Goal: Register for event/course

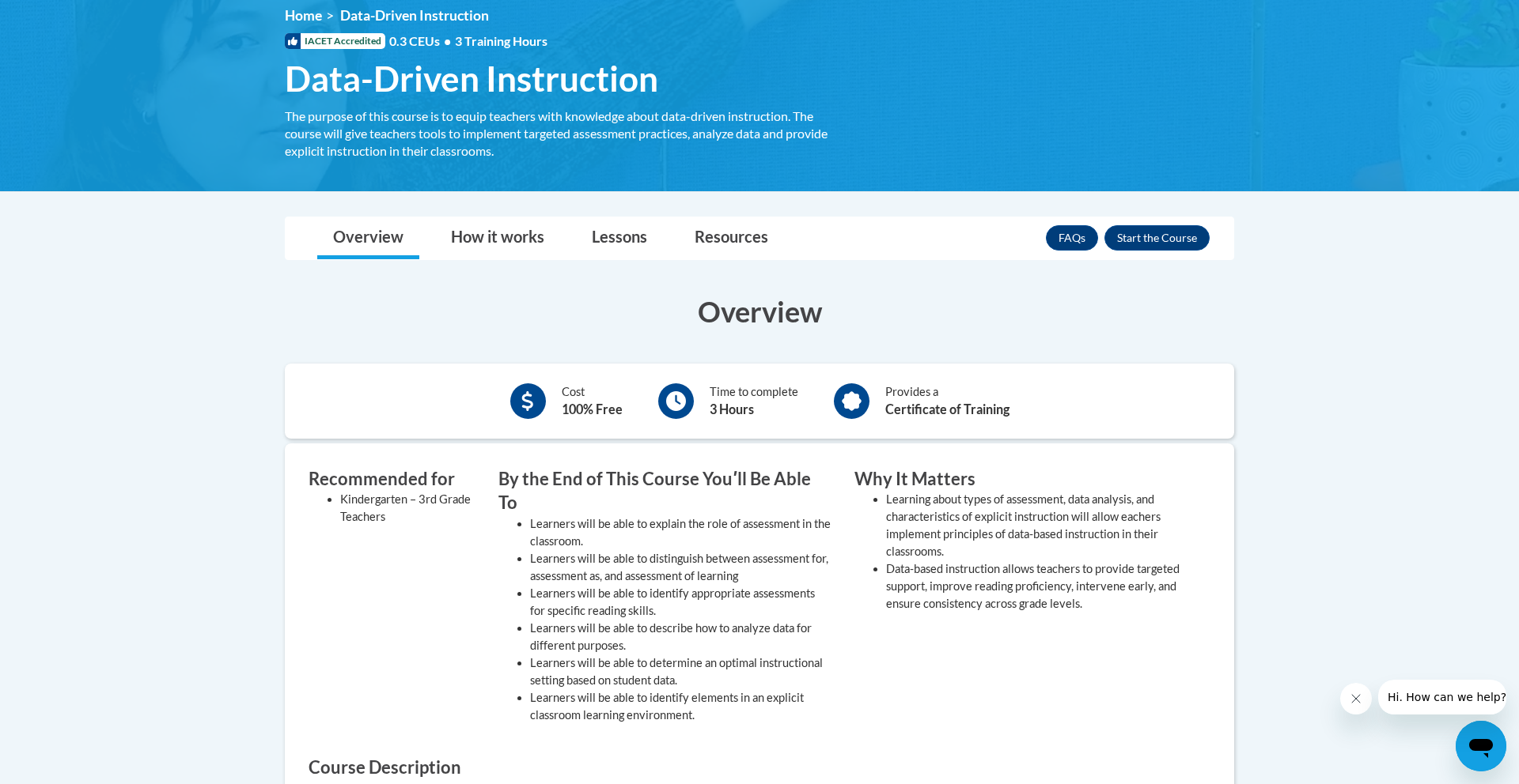
scroll to position [208, 0]
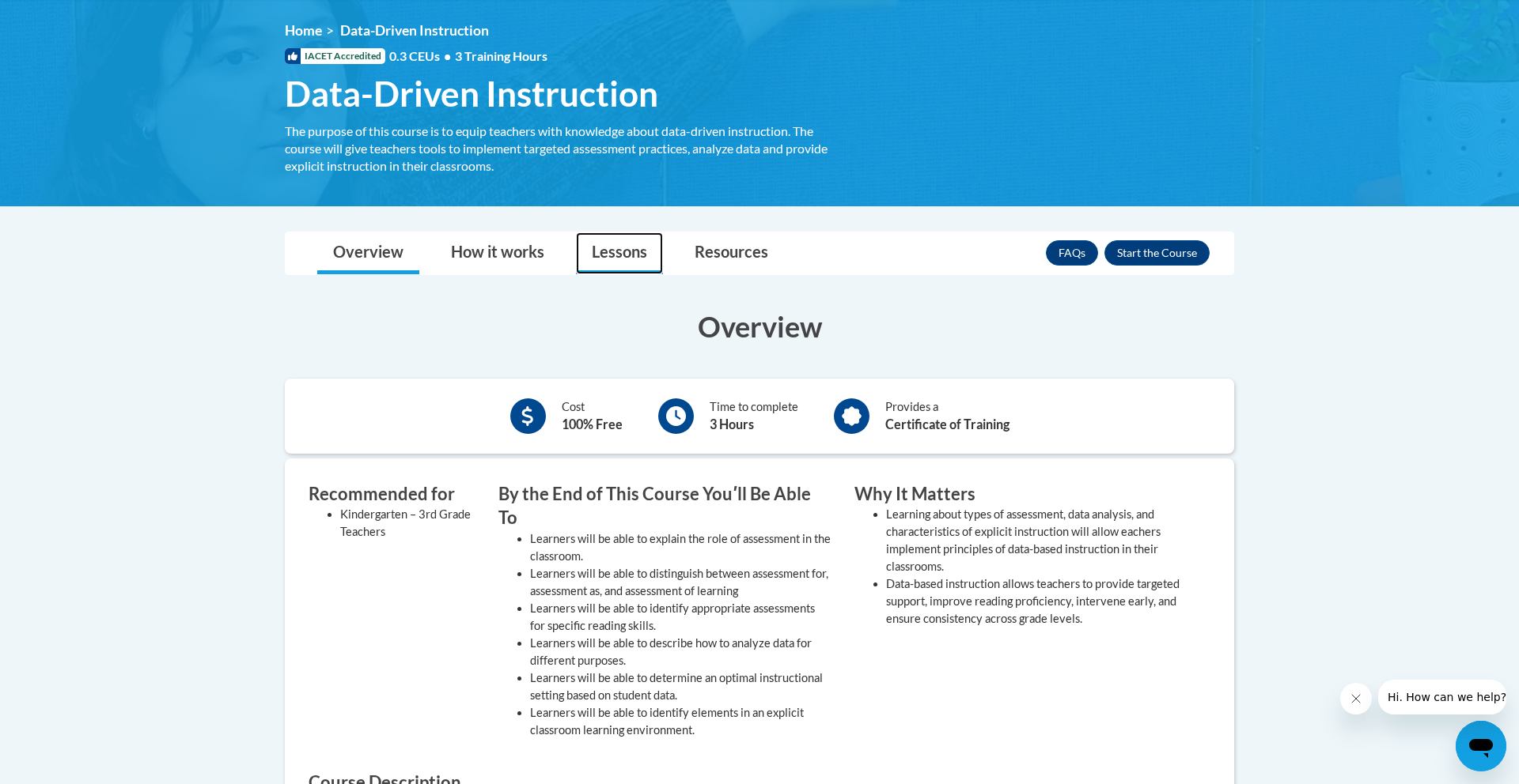
click at [606, 249] on link "Lessons" at bounding box center [619, 253] width 87 height 41
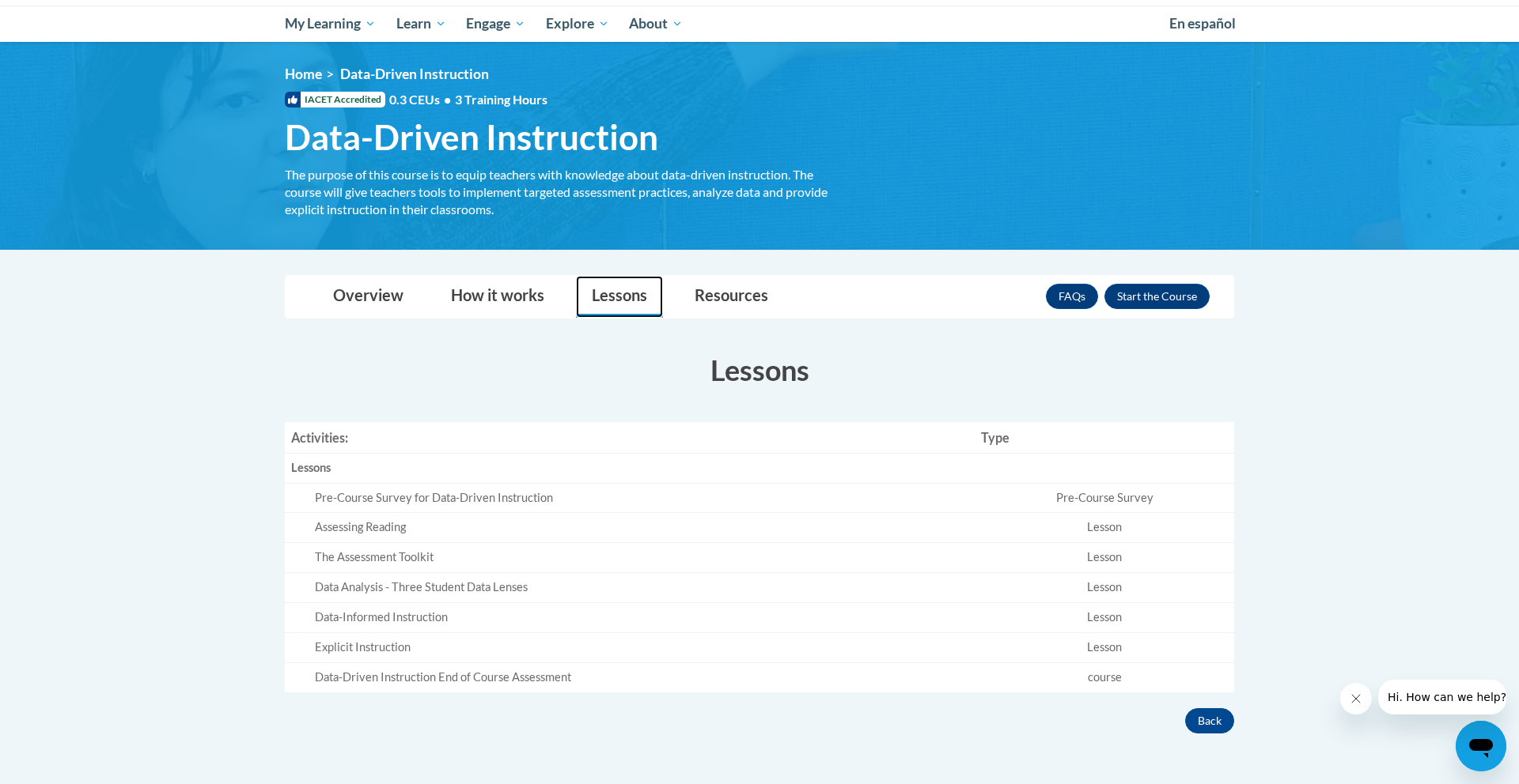
scroll to position [147, 0]
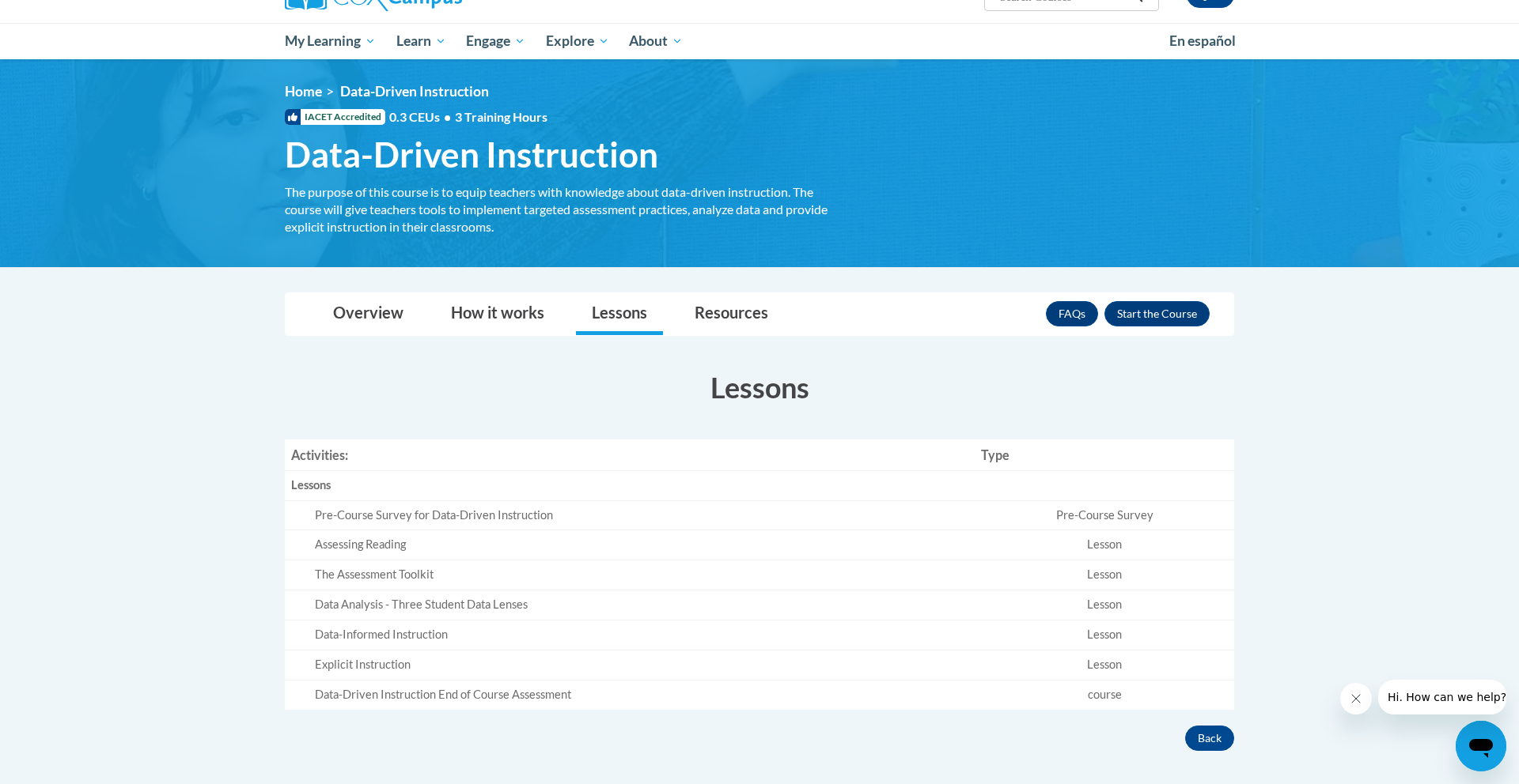
click at [462, 133] on div "<en>My Learning</en><fr>New fr_My Learning</fr><it>New it_My Learning</it><de>N…" at bounding box center [759, 163] width 997 height 160
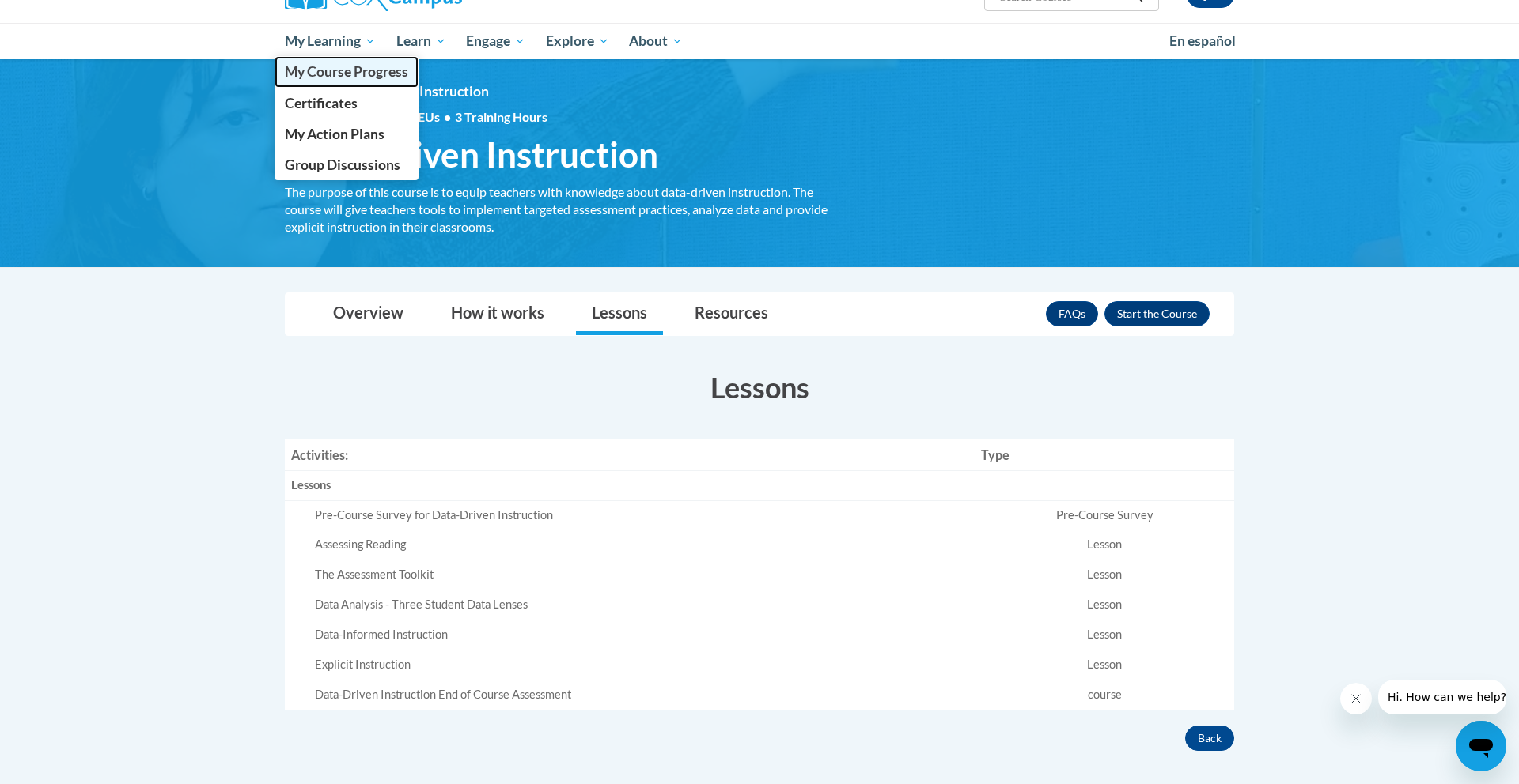
click at [334, 75] on span "My Course Progress" at bounding box center [346, 72] width 124 height 17
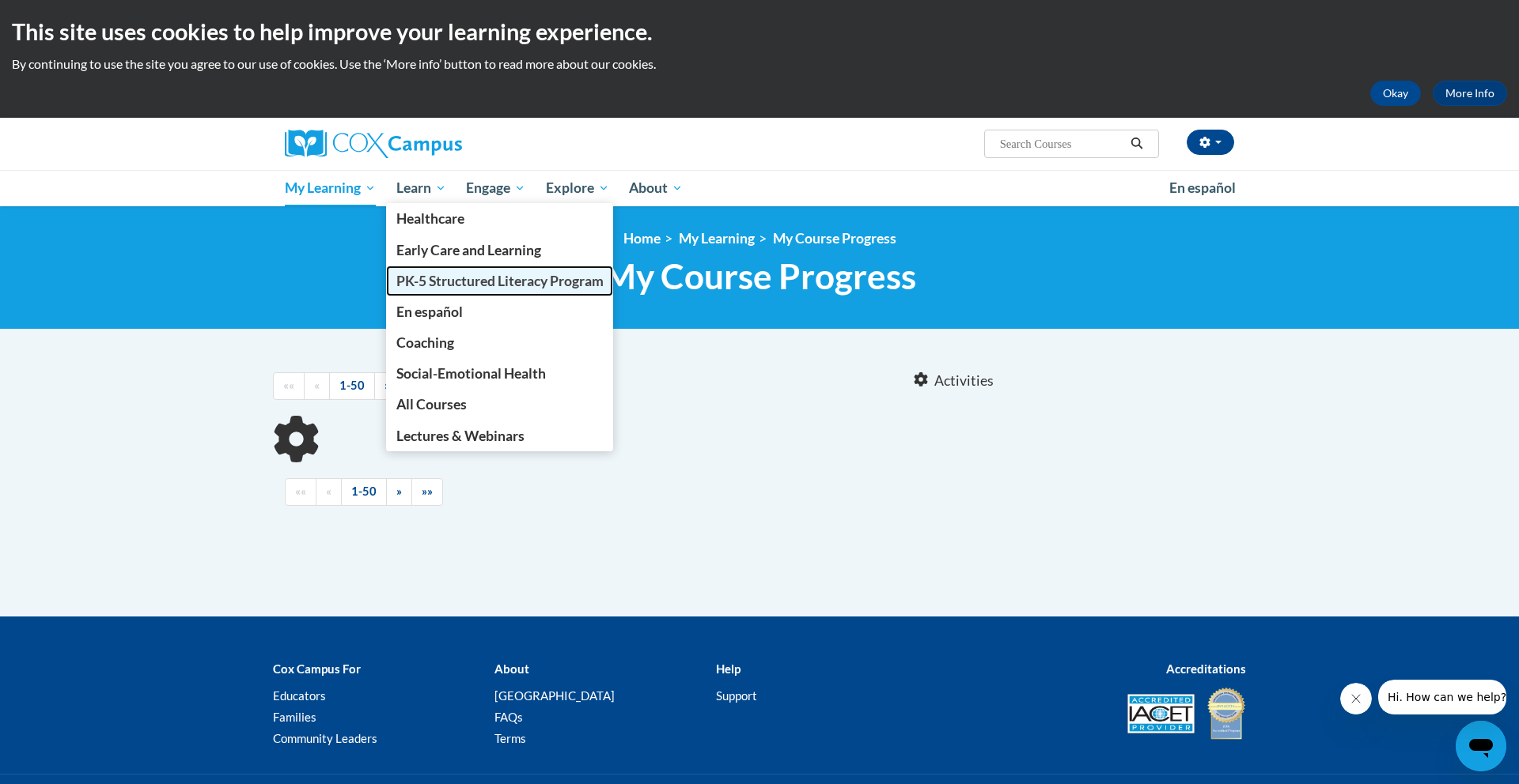
click at [465, 283] on span "PK-5 Structured Literacy Program" at bounding box center [500, 282] width 207 height 17
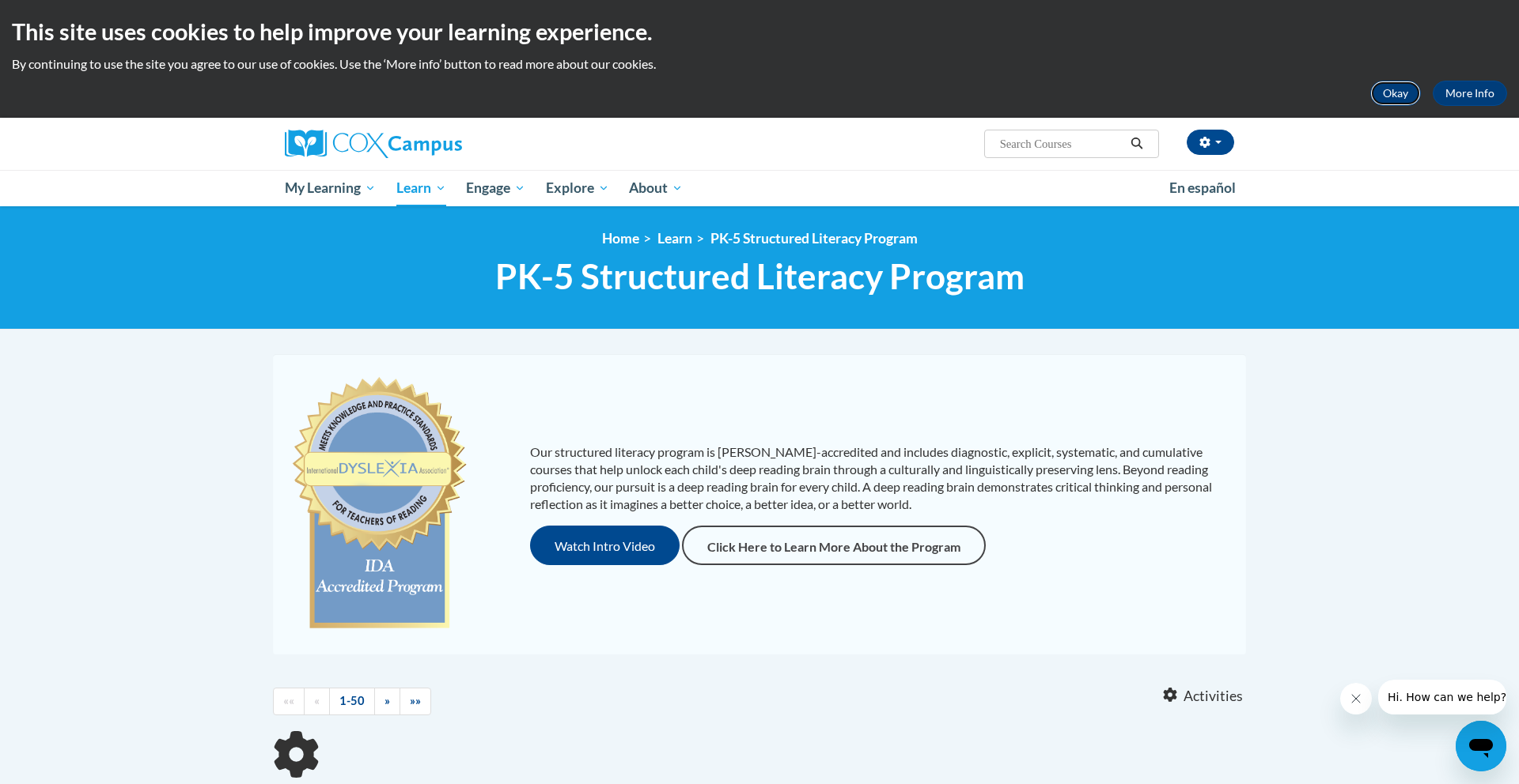
click at [1377, 86] on button "Okay" at bounding box center [1395, 93] width 51 height 25
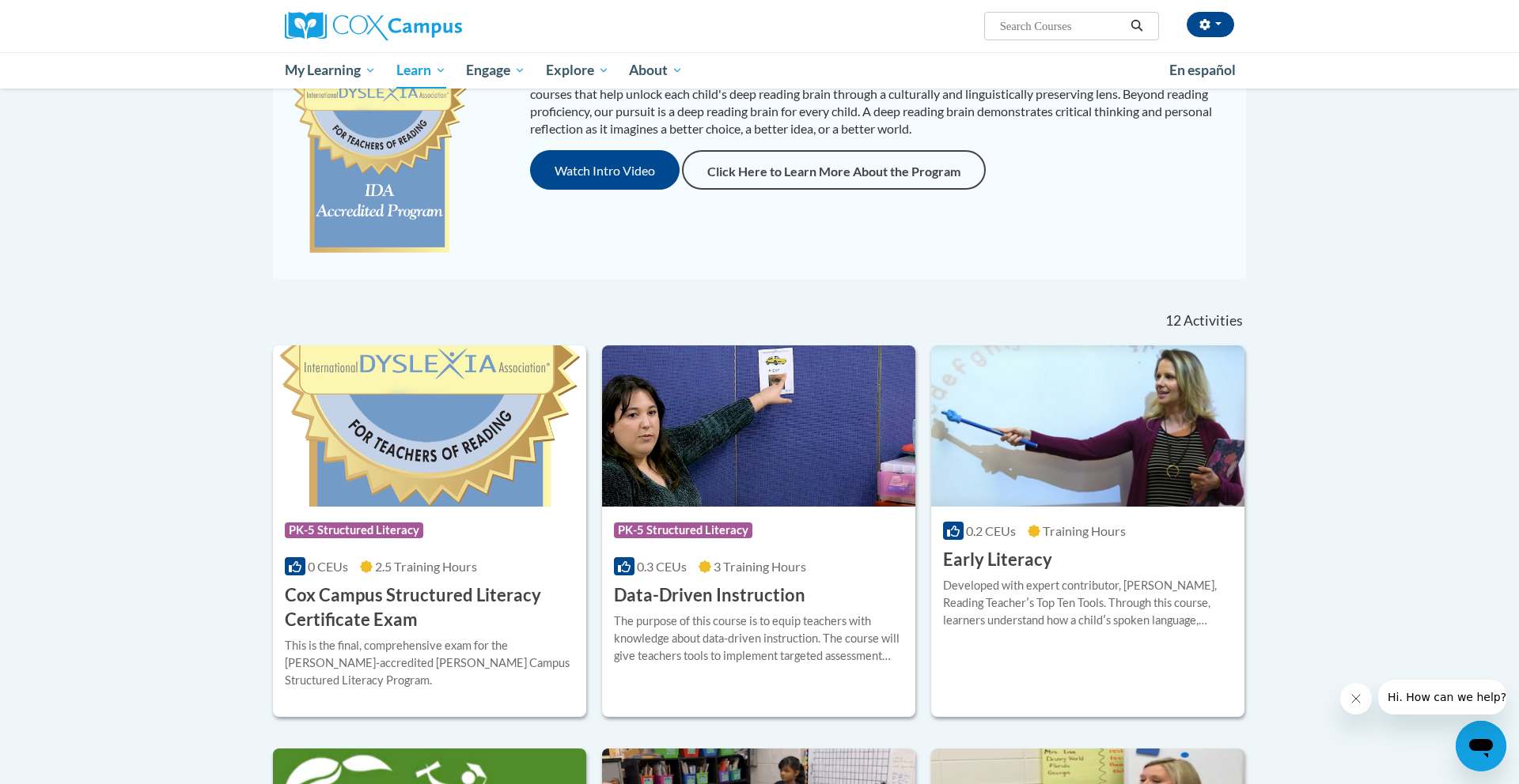
scroll to position [298, 0]
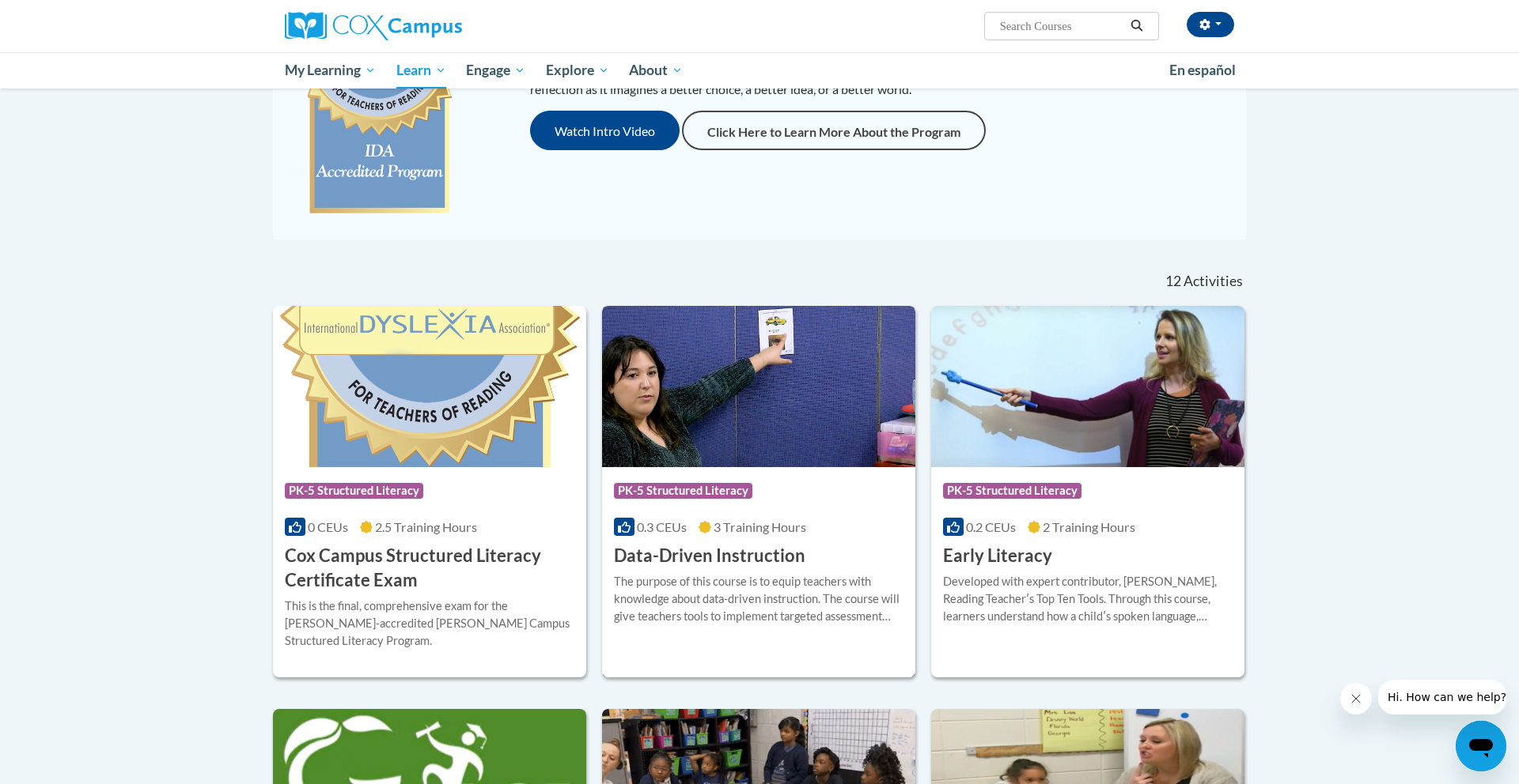
click at [694, 514] on div "Course Category: PK-5 Structured Literacy 0.3 CEUs 3 Training Hours COURSE Data…" at bounding box center [759, 517] width 313 height 101
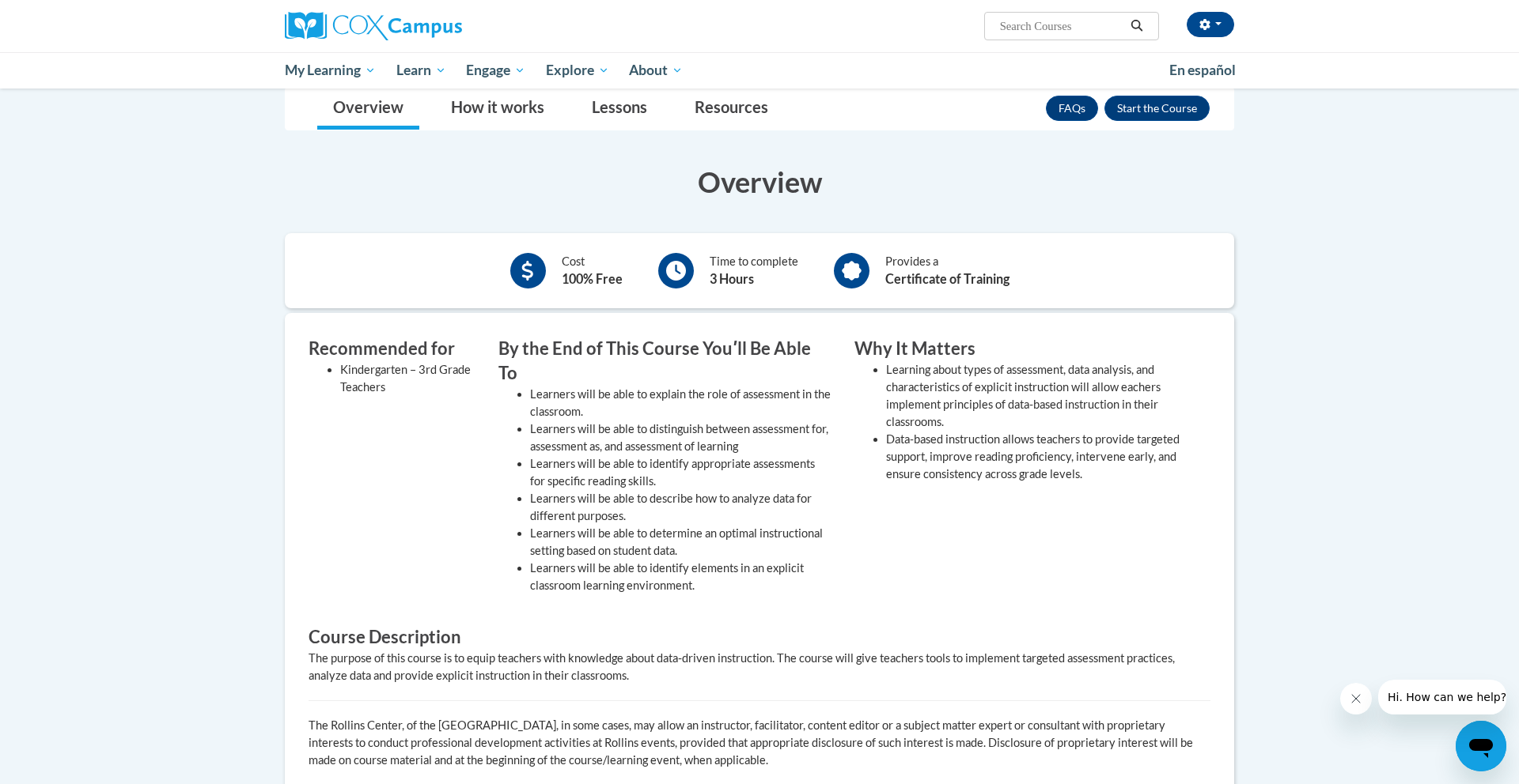
scroll to position [242, 0]
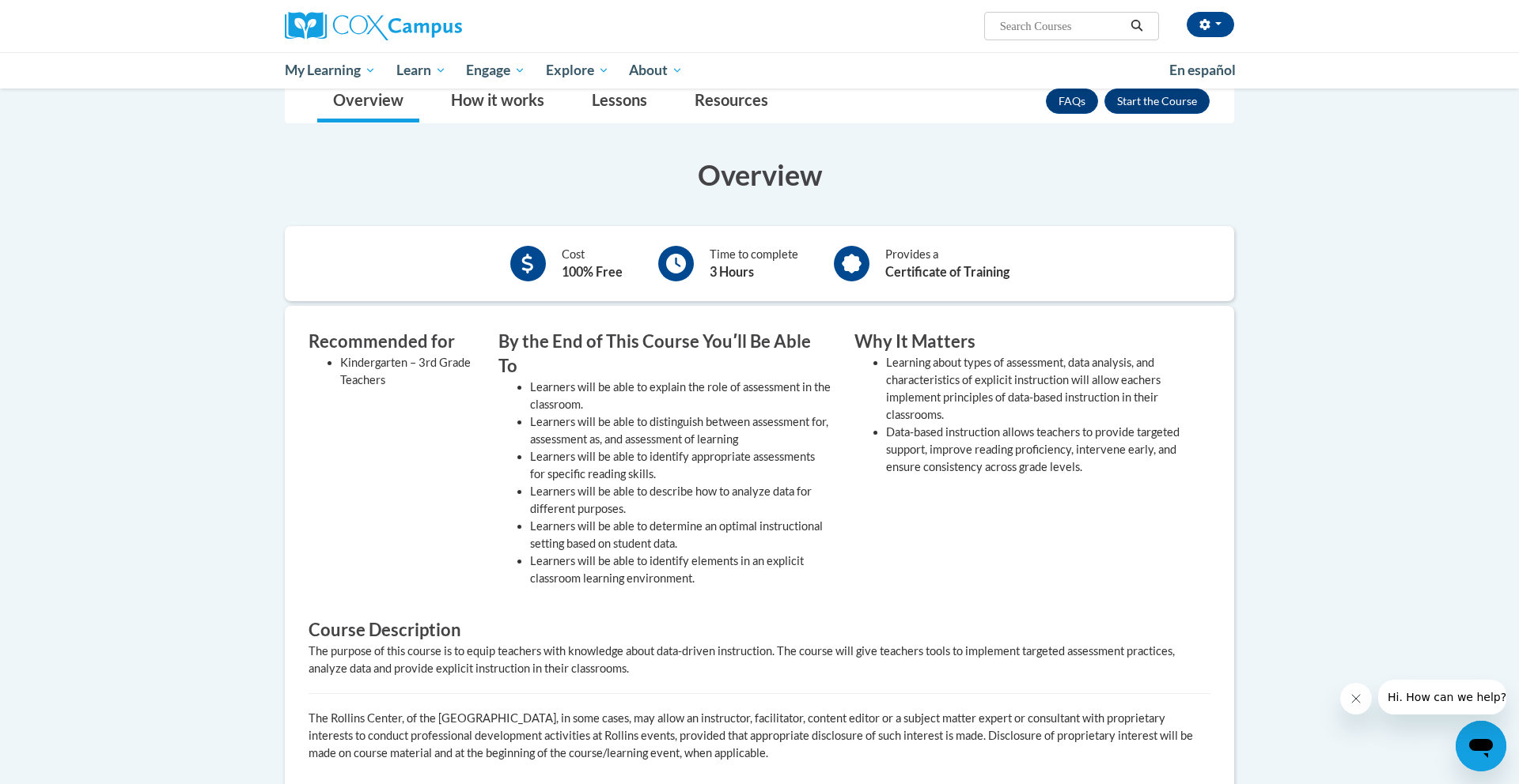
click at [528, 258] on icon at bounding box center [528, 263] width 11 height 20
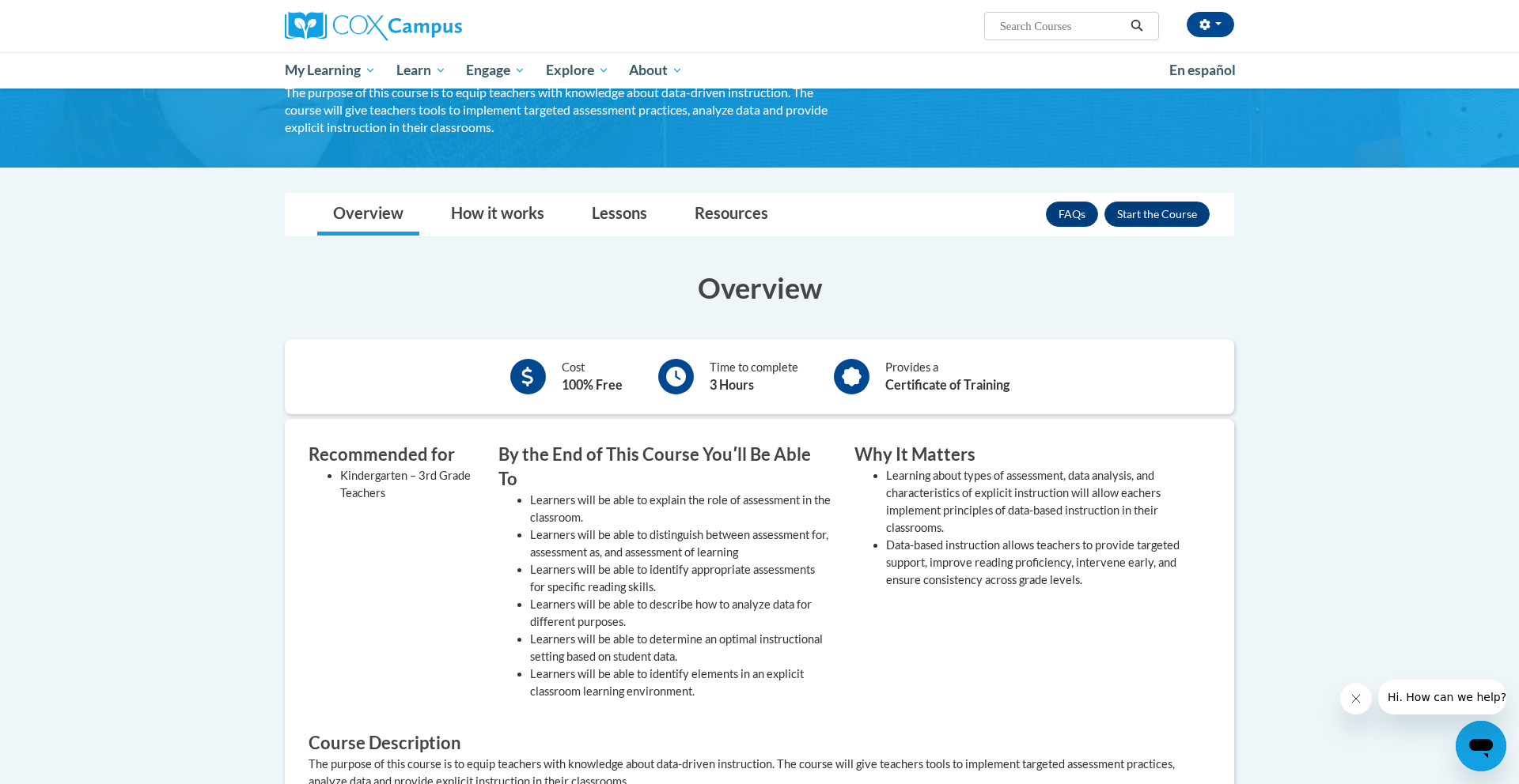
scroll to position [47, 0]
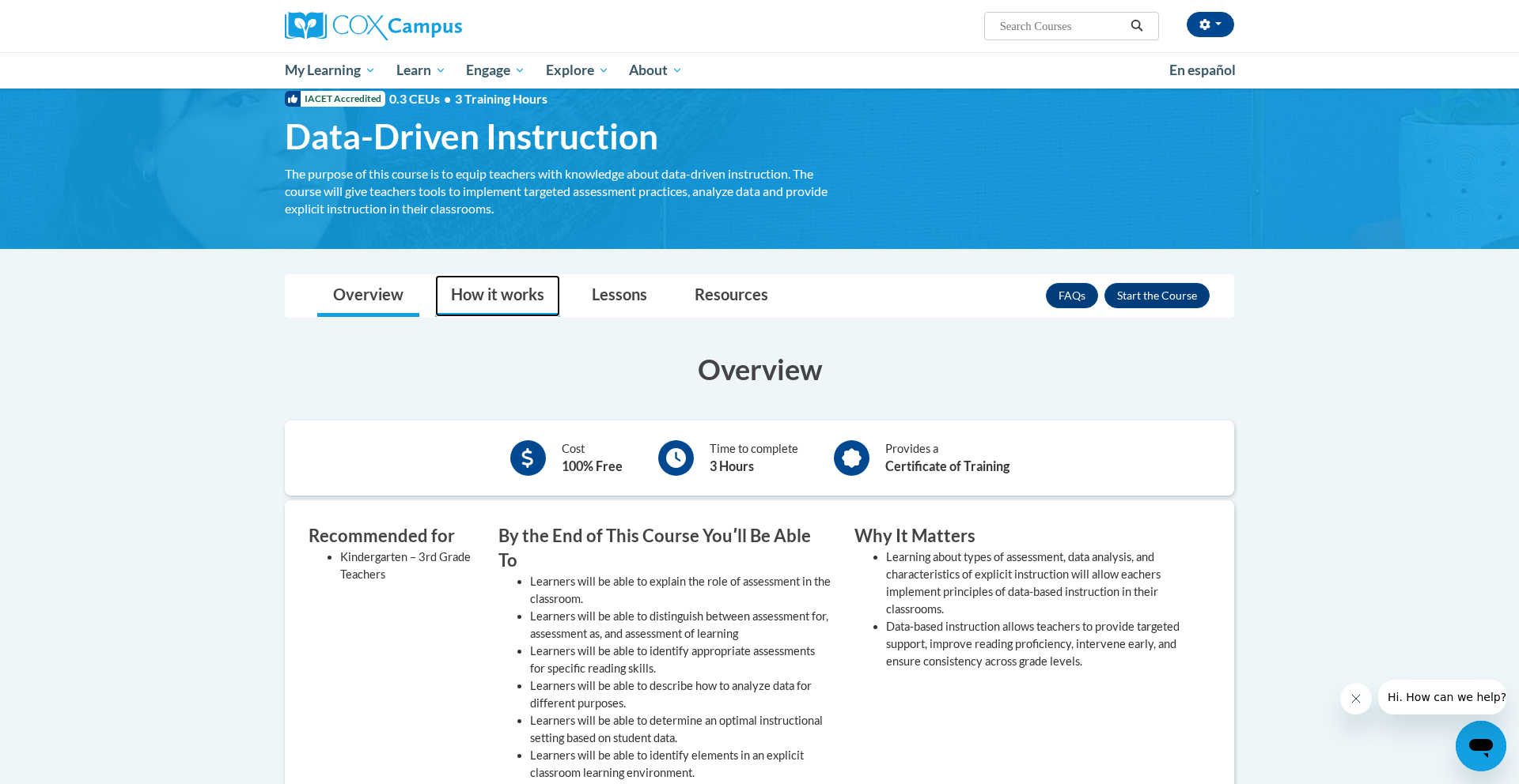
click at [506, 284] on link "How it works" at bounding box center [498, 296] width 125 height 41
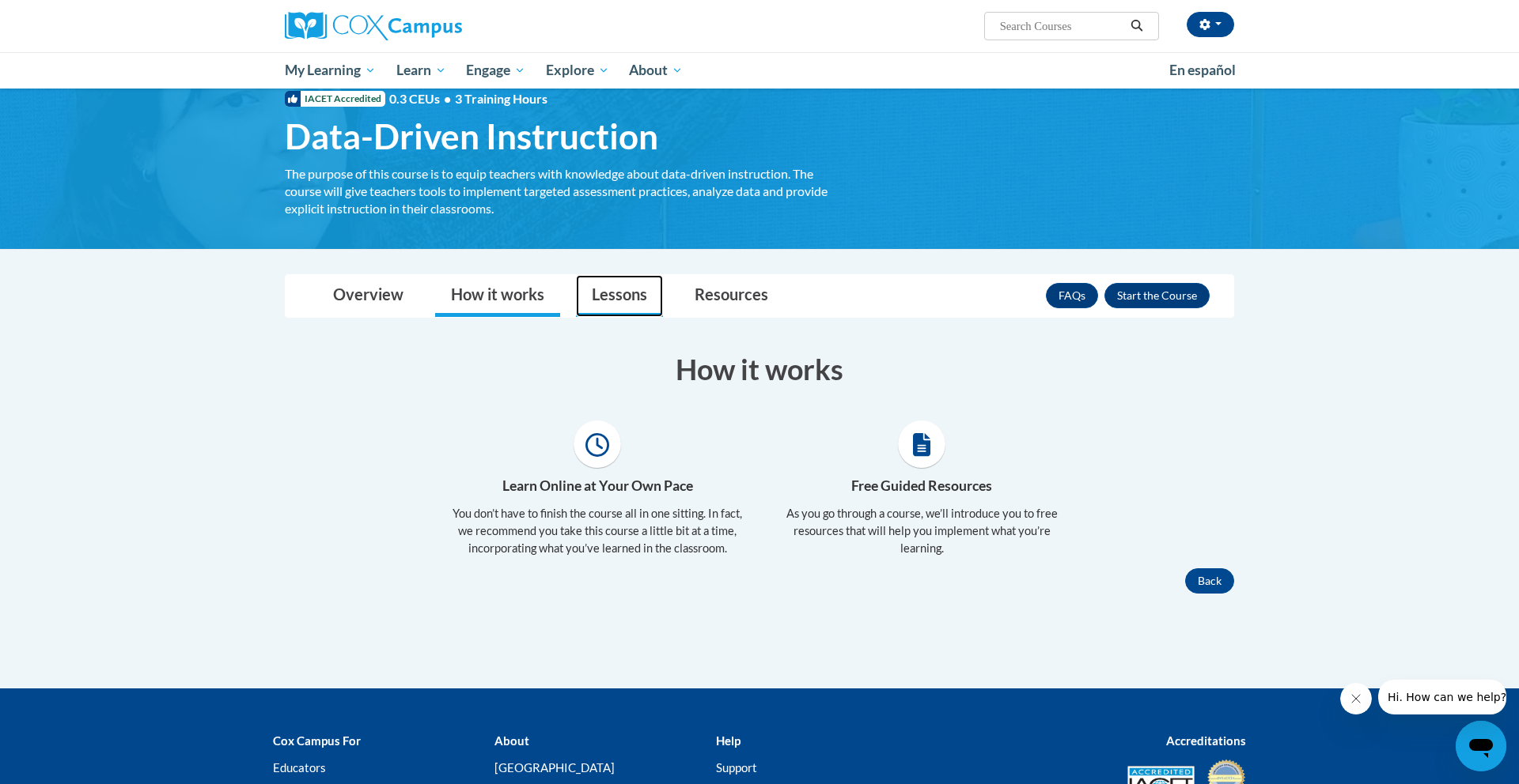
click at [593, 288] on link "Lessons" at bounding box center [619, 296] width 87 height 41
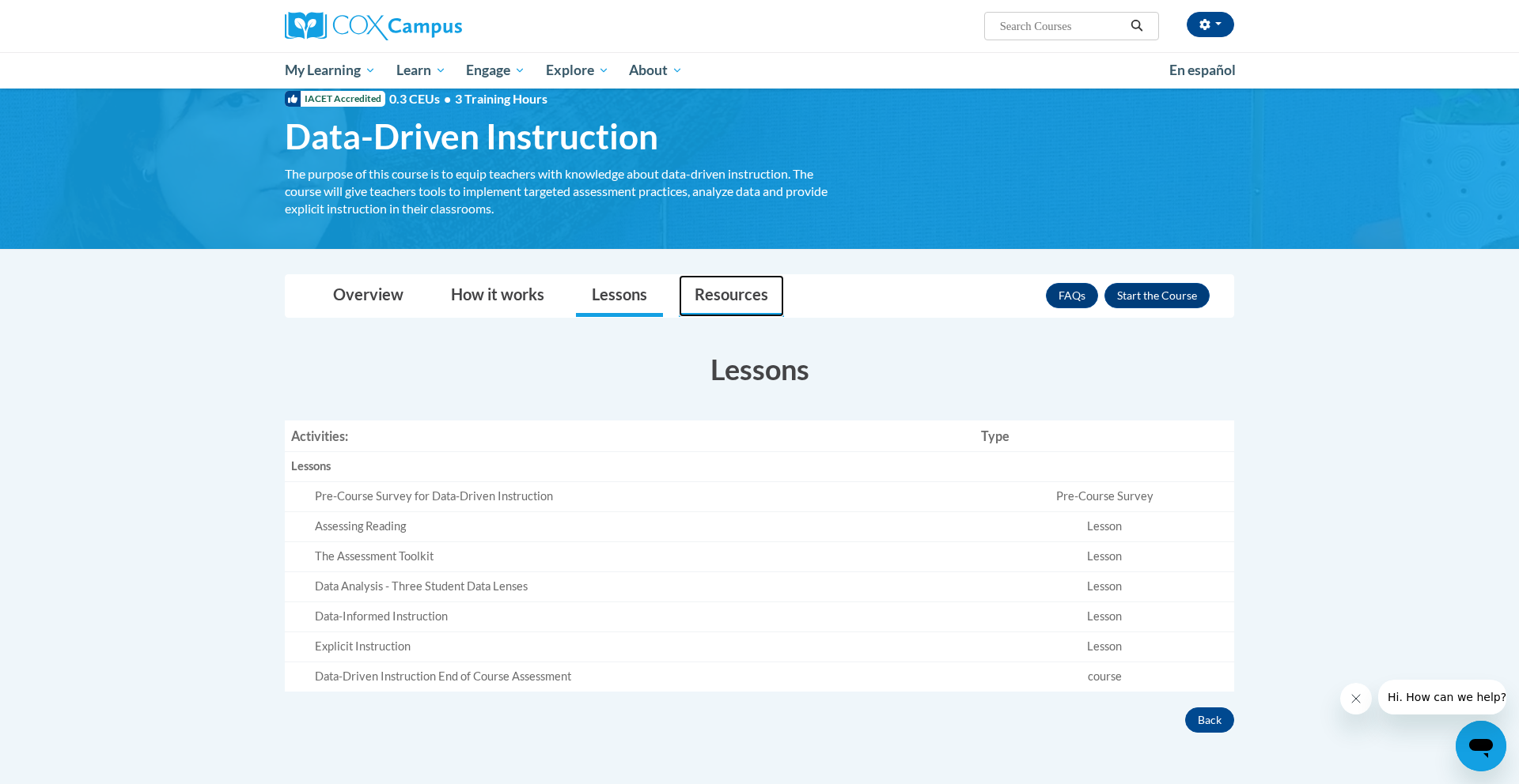
click at [721, 294] on link "Resources" at bounding box center [732, 296] width 106 height 41
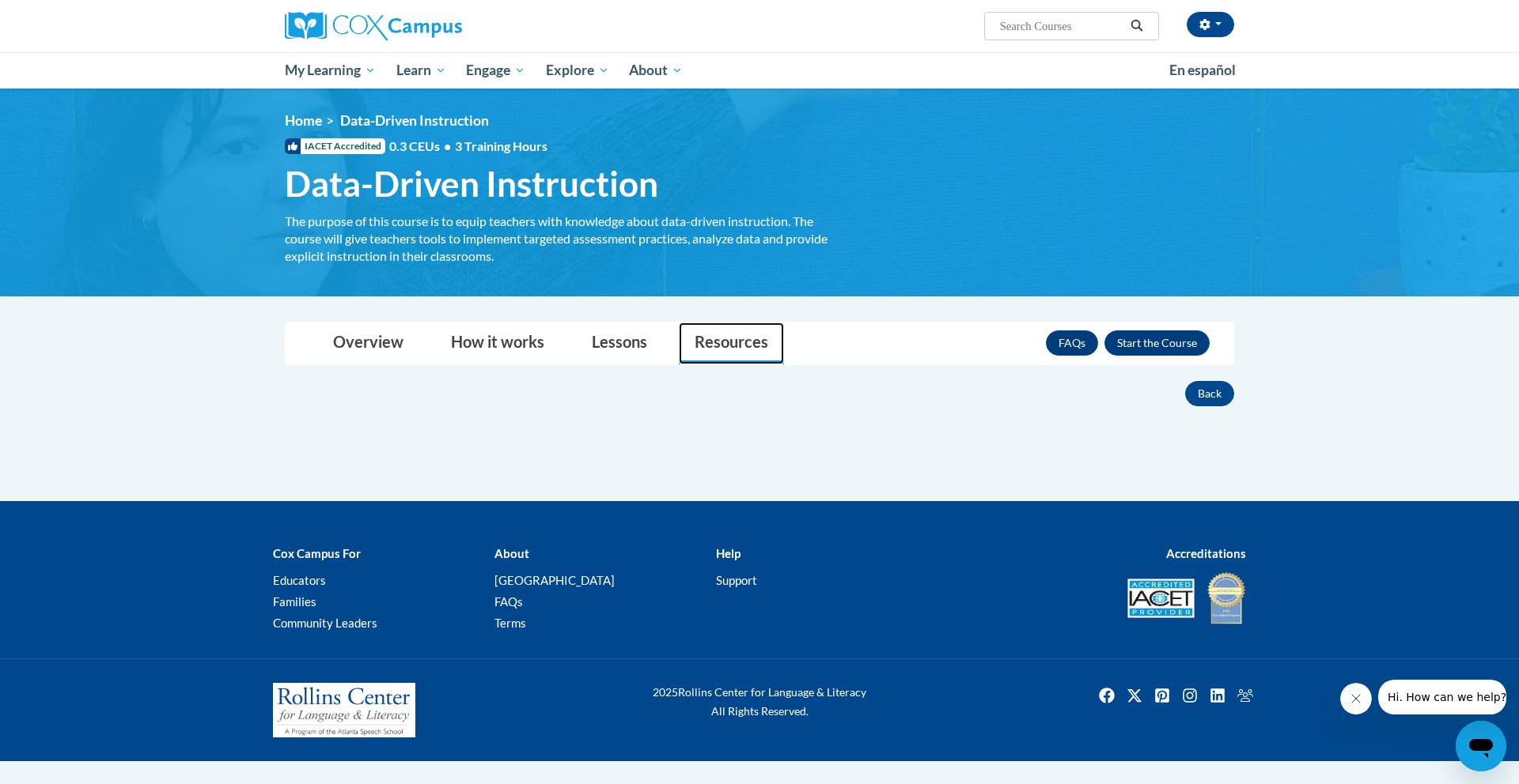
scroll to position [0, 0]
click at [367, 144] on span "IACET Accredited" at bounding box center [335, 146] width 101 height 16
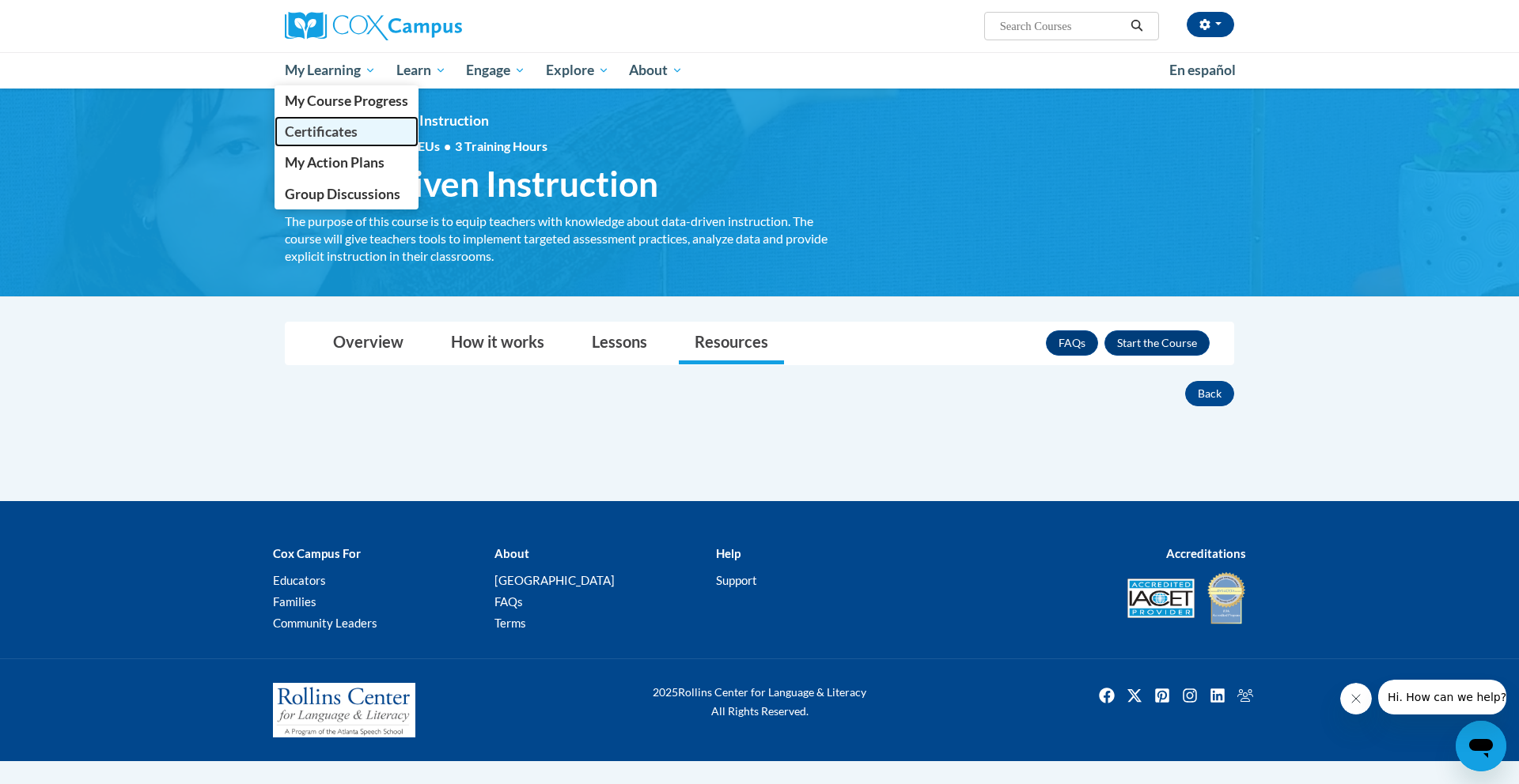
click at [336, 135] on span "Certificates" at bounding box center [321, 132] width 73 height 17
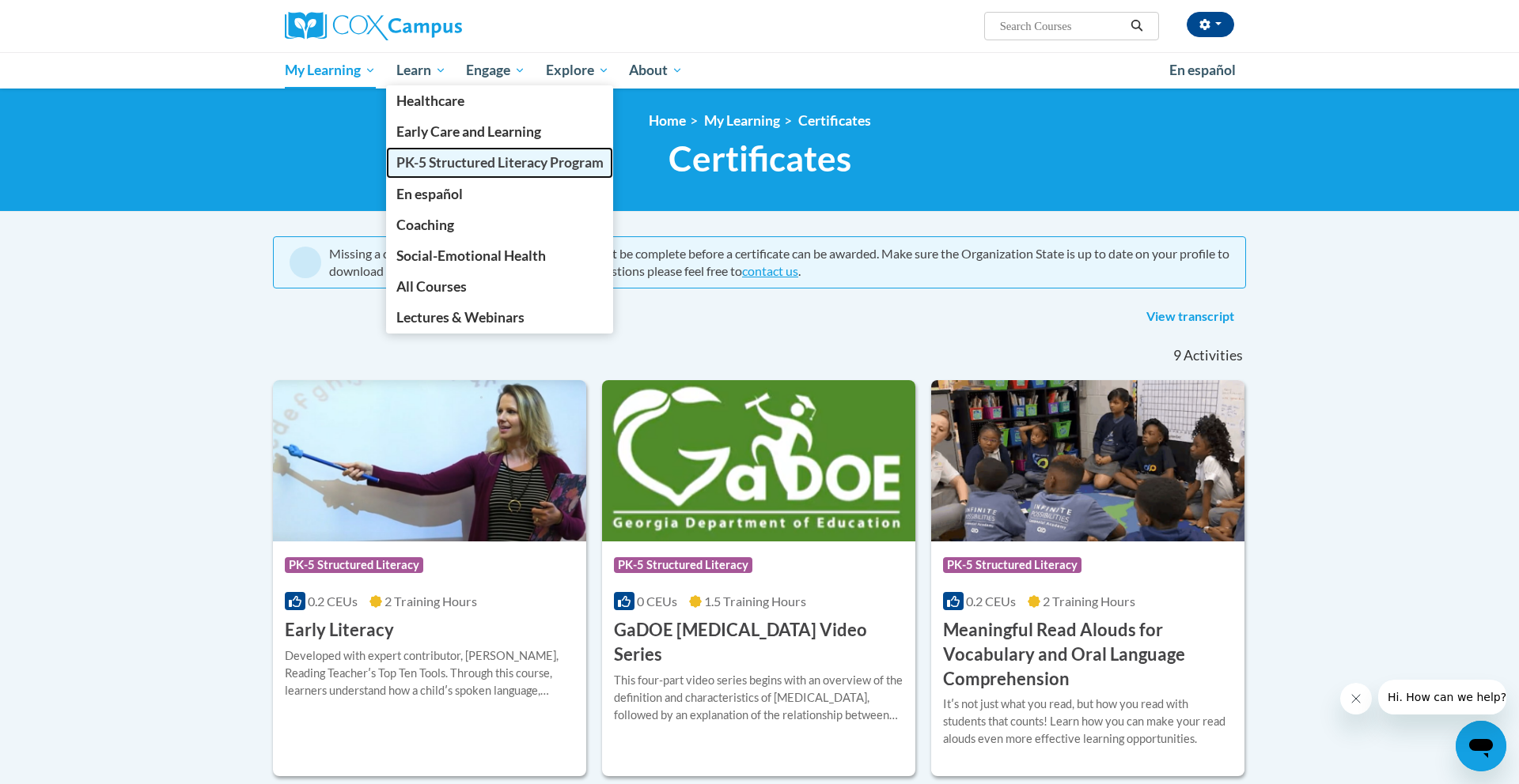
click at [432, 160] on span "PK-5 Structured Literacy Program" at bounding box center [500, 163] width 207 height 17
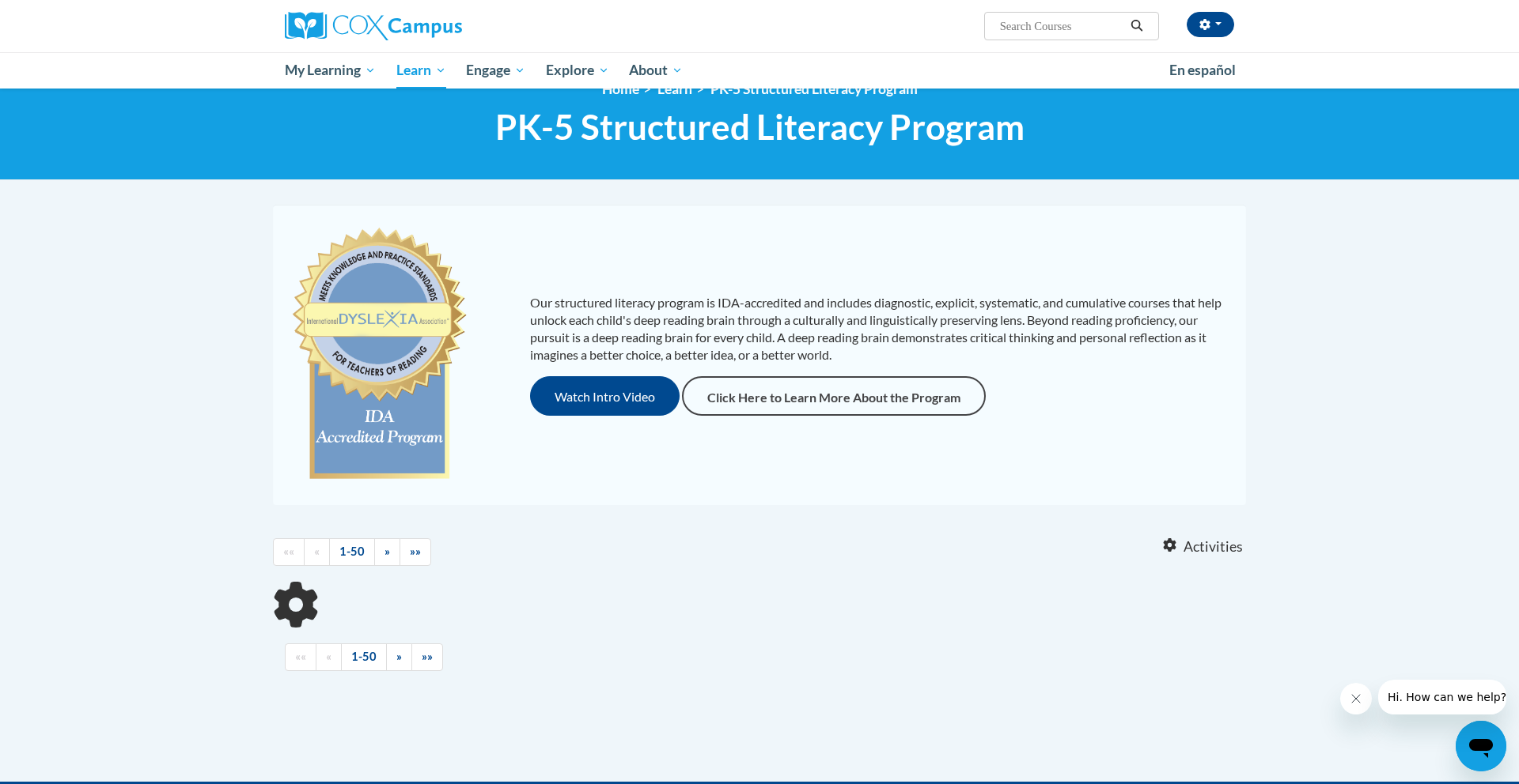
scroll to position [41, 0]
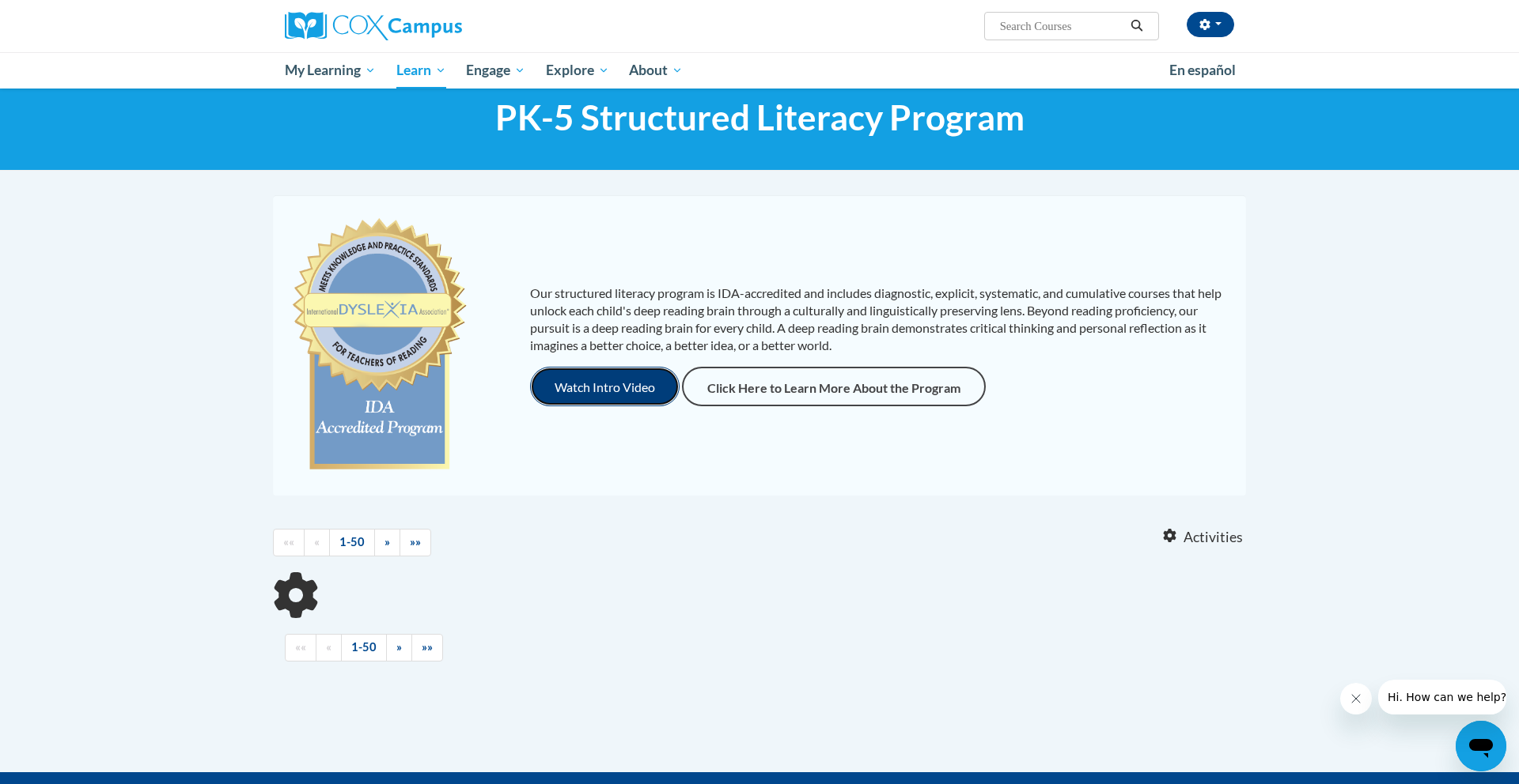
click at [600, 382] on button "Watch Intro Video" at bounding box center [604, 386] width 150 height 40
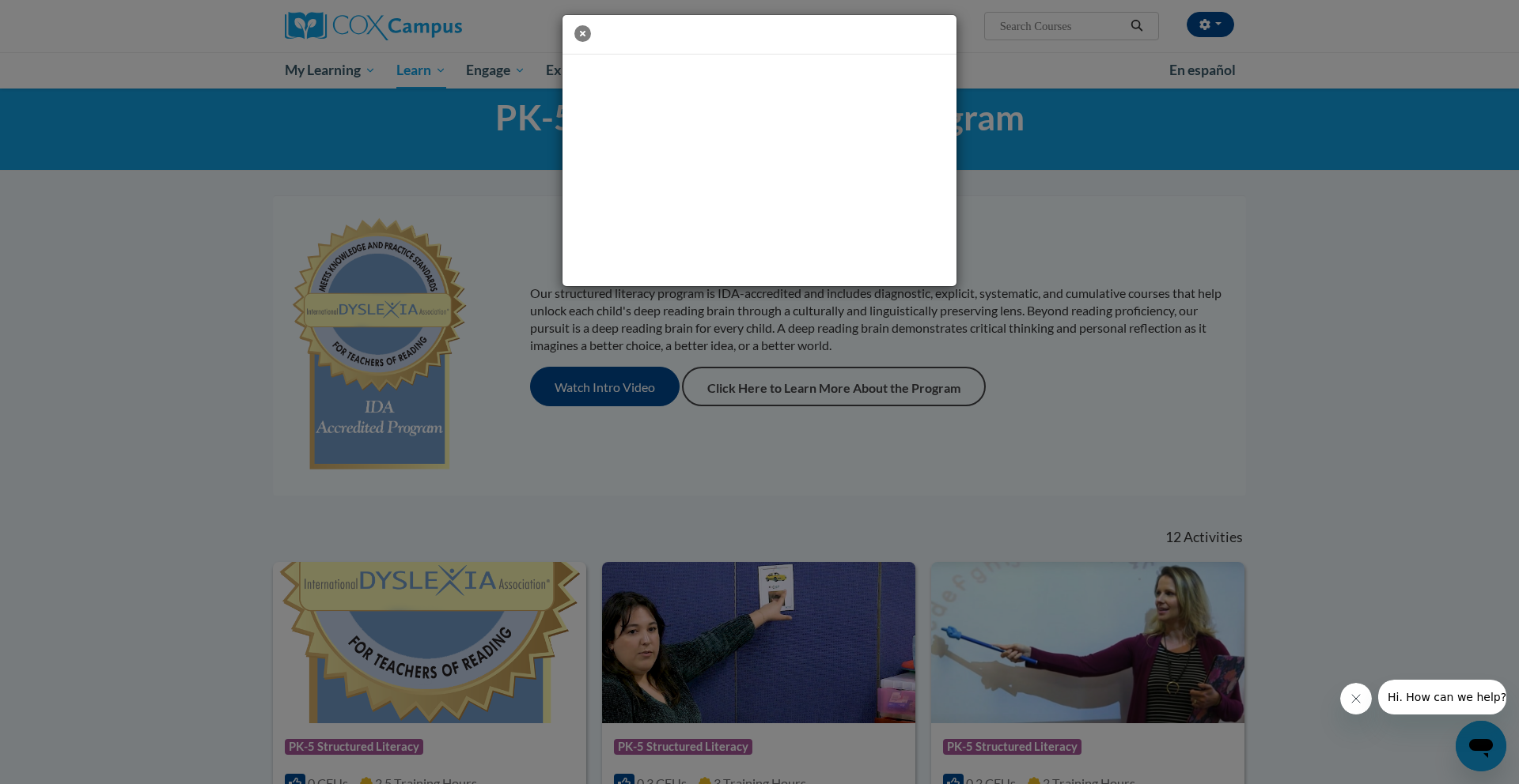
click at [584, 27] on icon "button" at bounding box center [583, 34] width 17 height 17
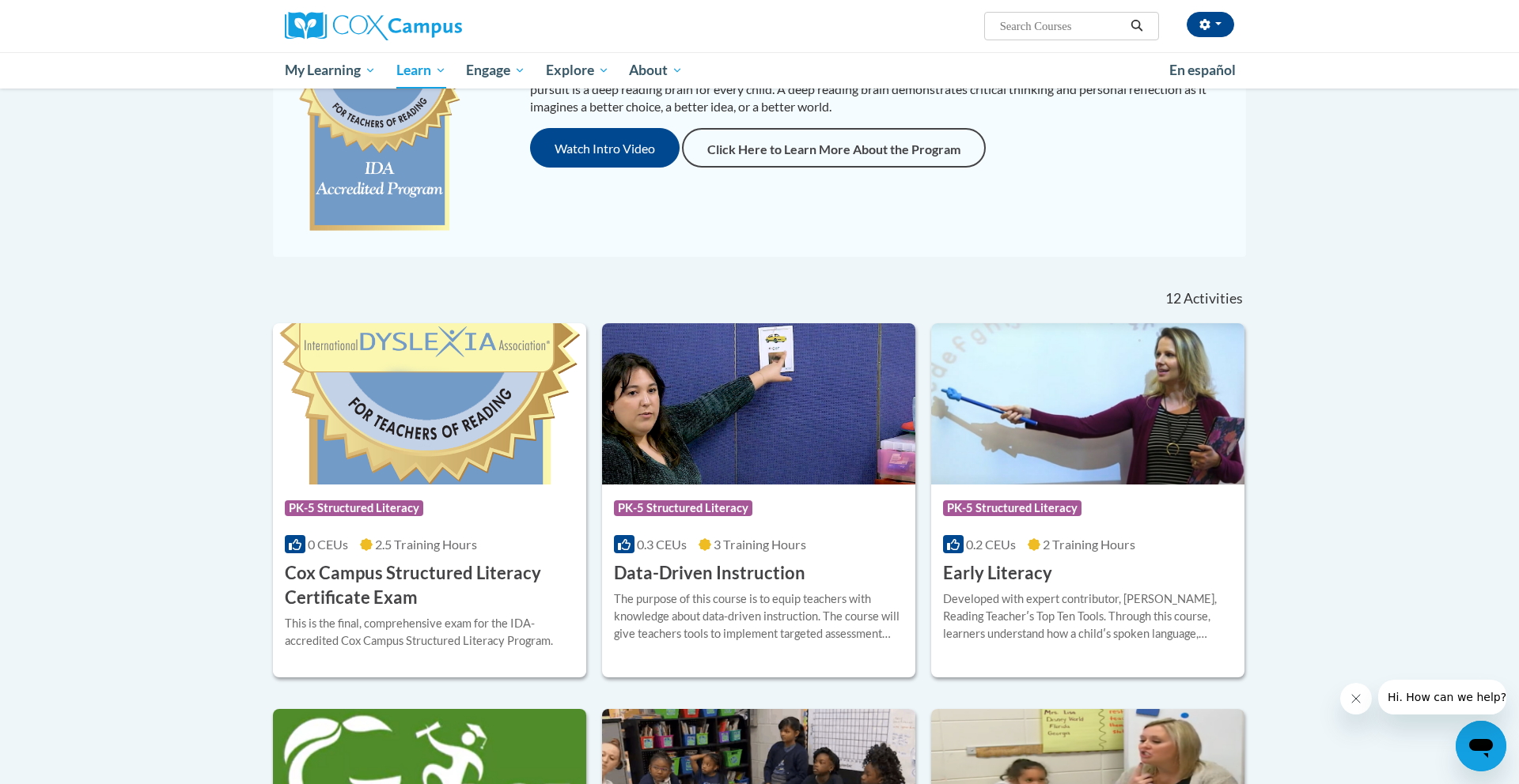
scroll to position [295, 0]
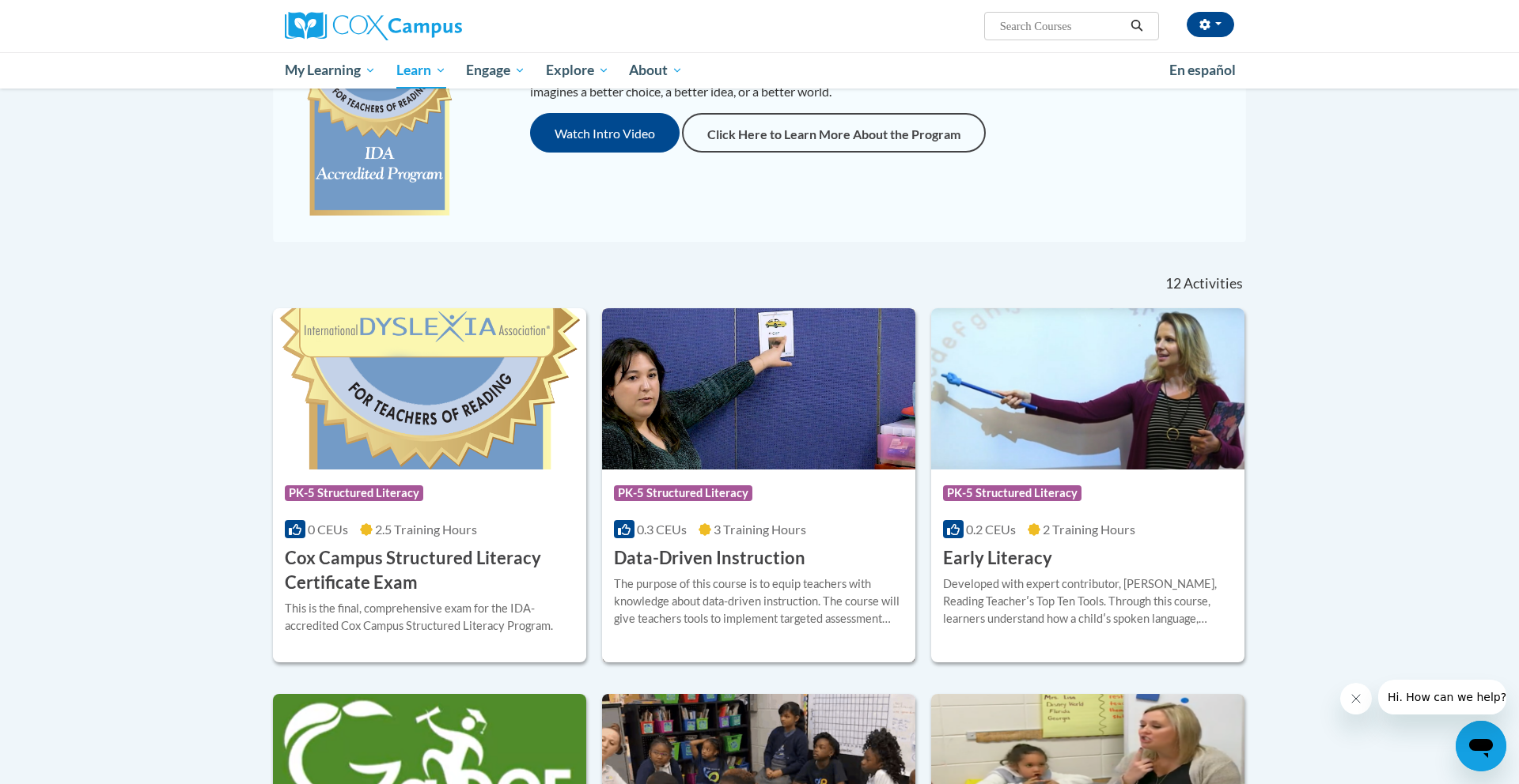
click at [644, 529] on span "0.3 CEUs" at bounding box center [662, 530] width 50 height 15
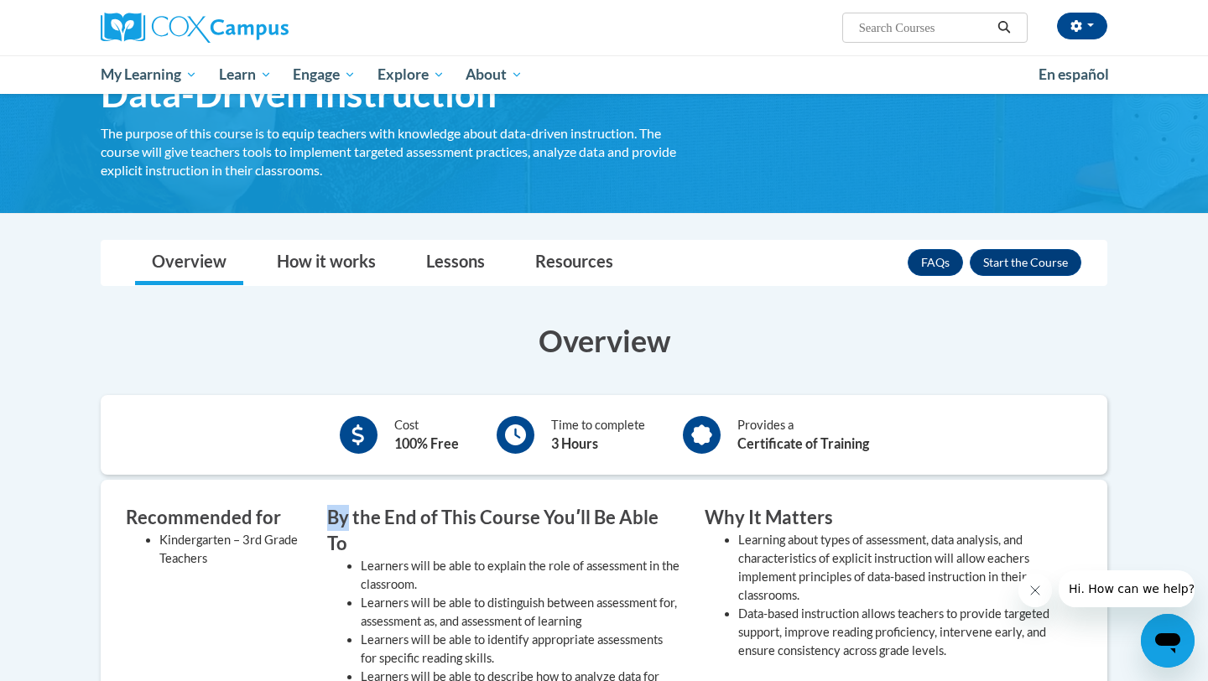
scroll to position [75, 0]
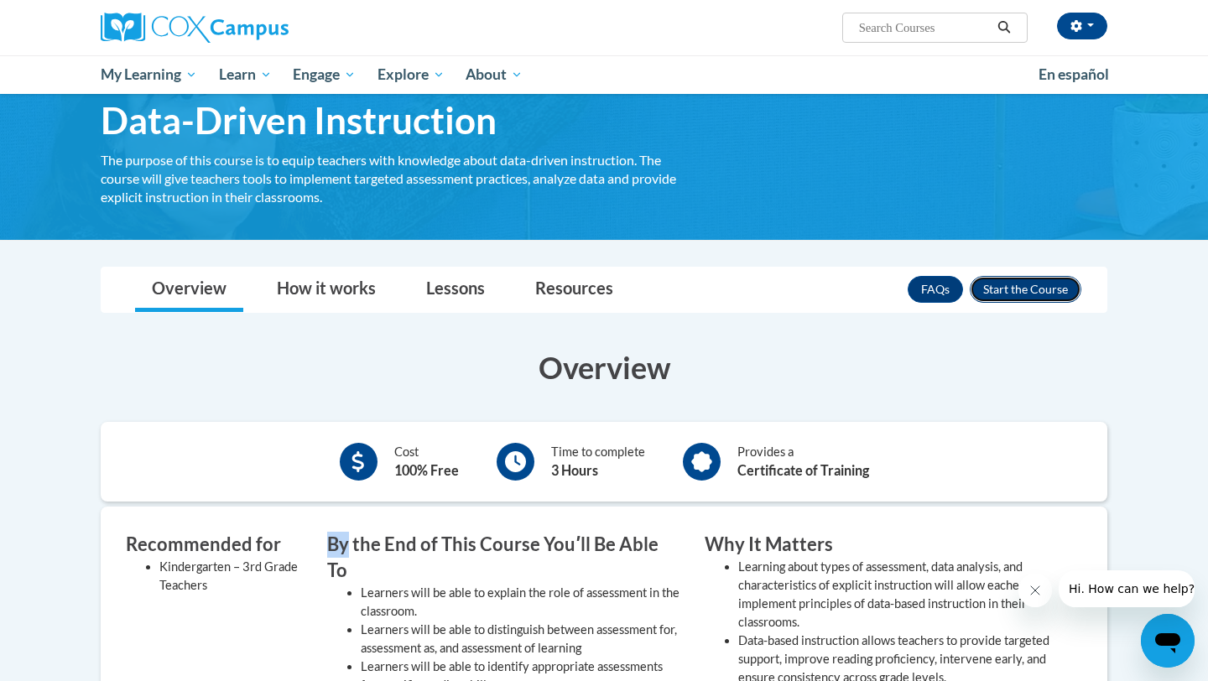
click at [1020, 287] on button "Enroll" at bounding box center [1026, 289] width 112 height 27
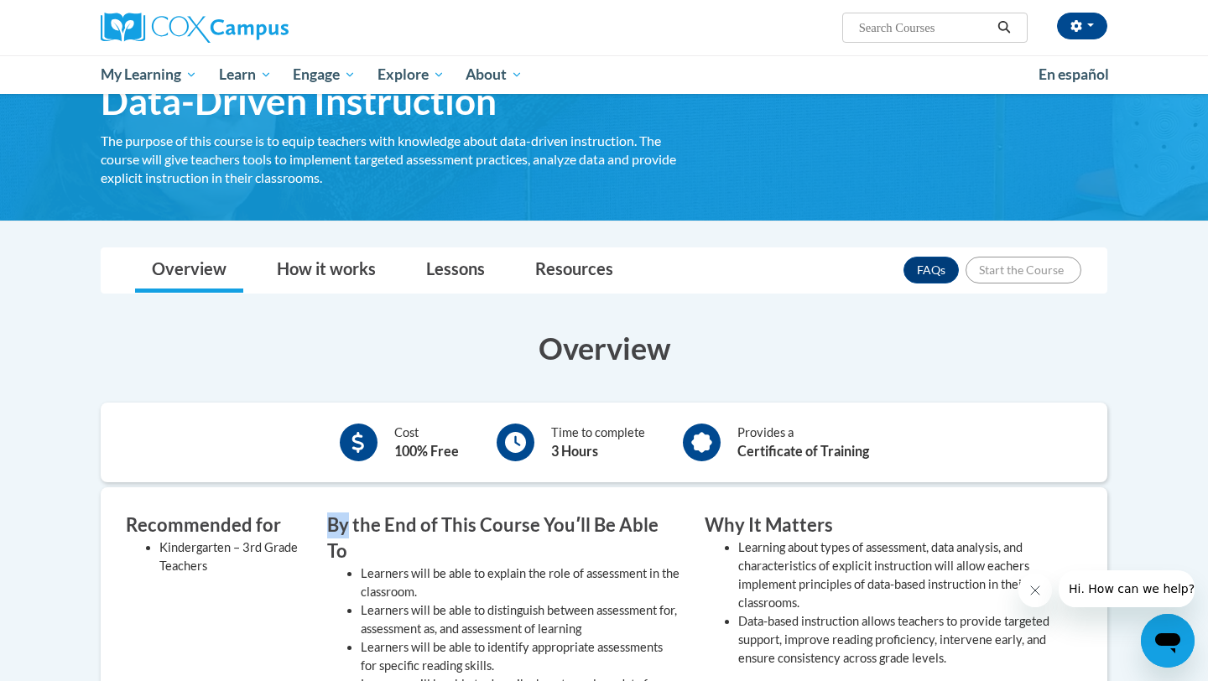
scroll to position [110, 0]
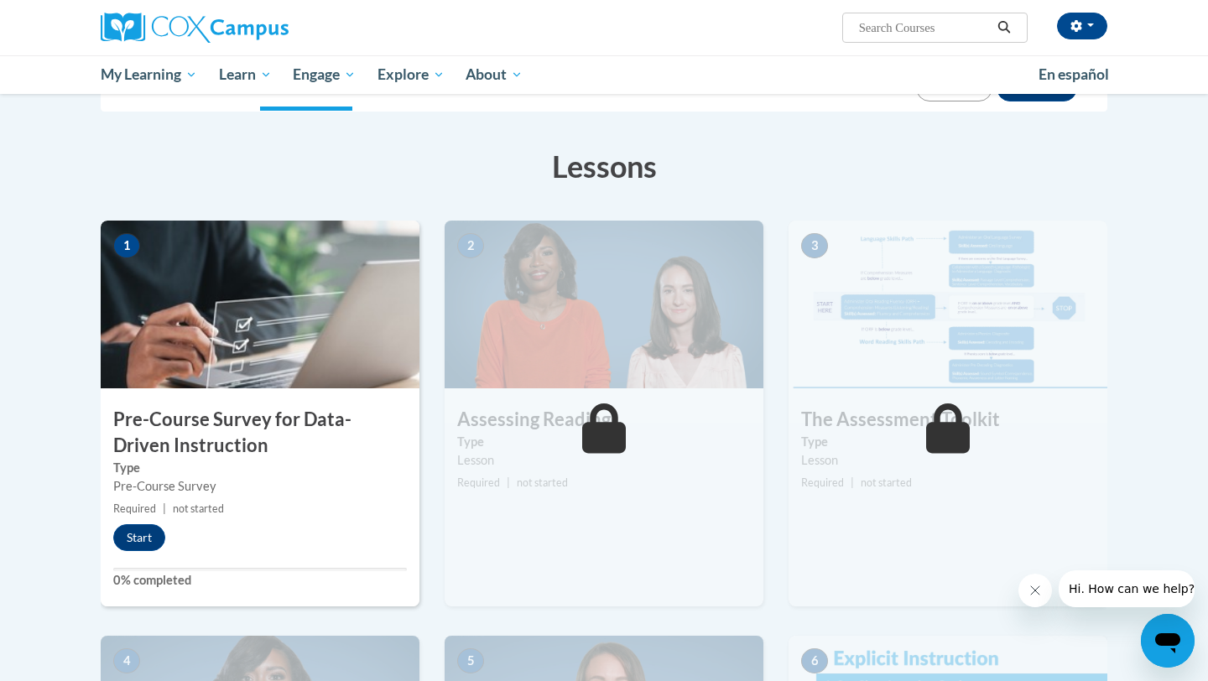
scroll to position [232, 0]
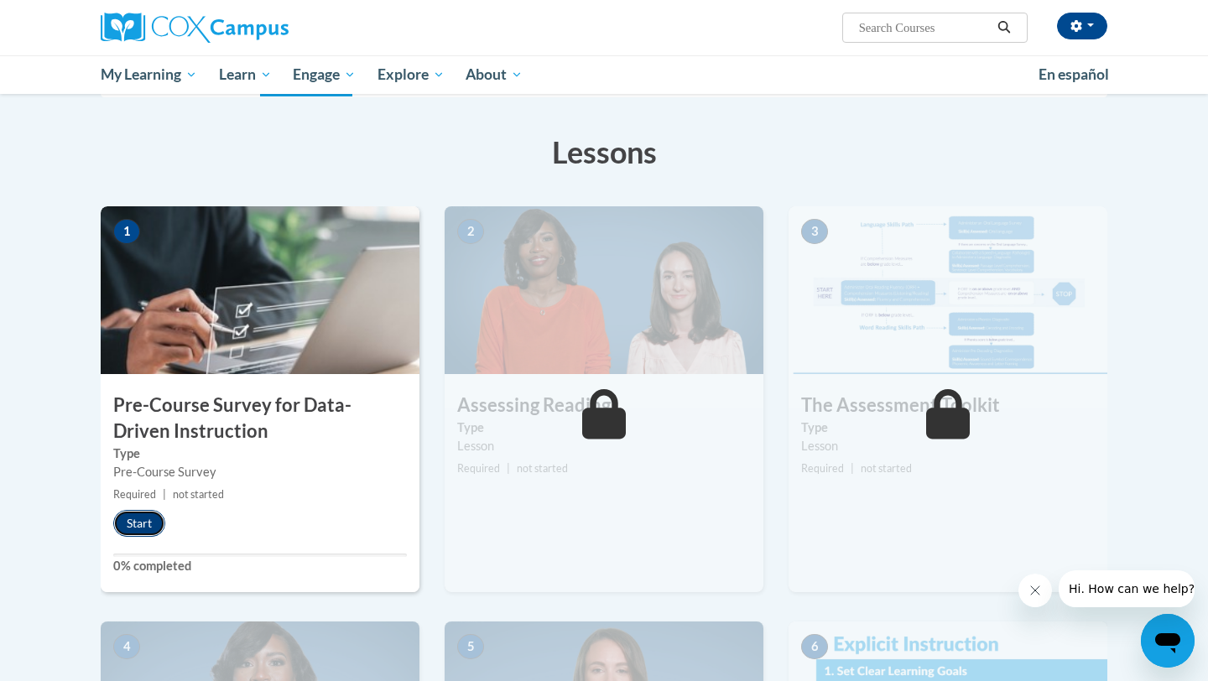
click at [138, 511] on button "Start" at bounding box center [139, 523] width 52 height 27
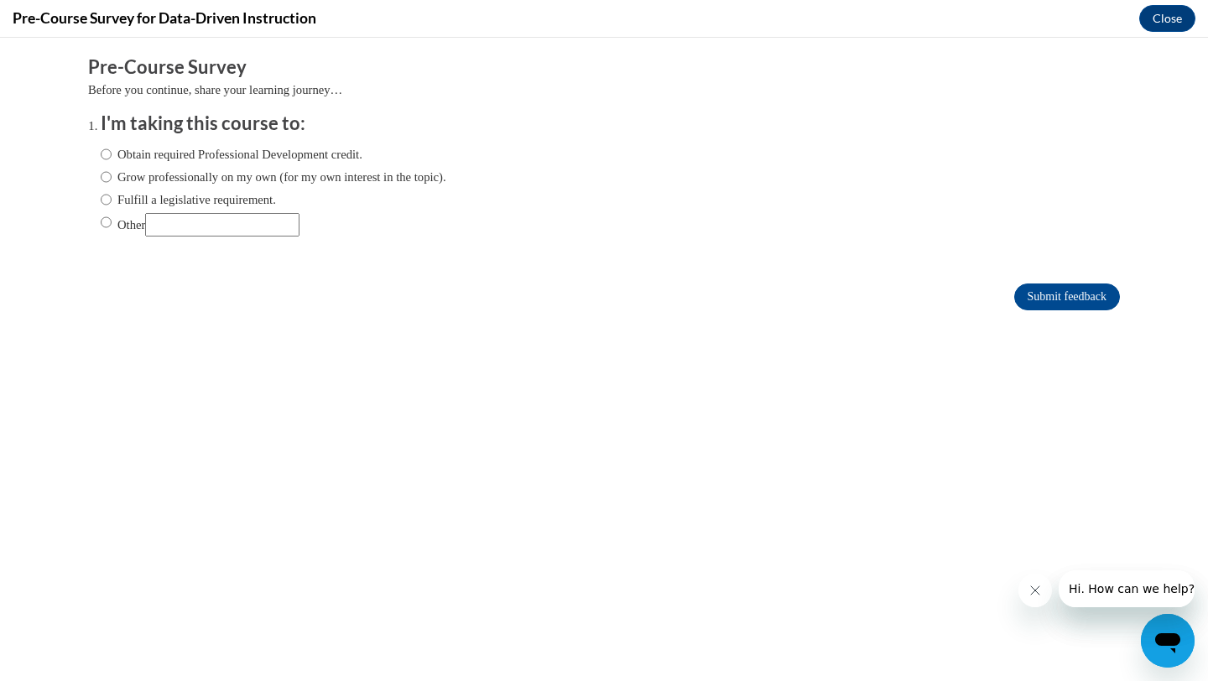
scroll to position [0, 0]
click at [231, 150] on label "Obtain required Professional Development credit." at bounding box center [232, 154] width 262 height 18
click at [112, 150] on input "Obtain required Professional Development credit." at bounding box center [106, 154] width 11 height 18
radio input "true"
click at [1072, 290] on input "Submit feedback" at bounding box center [1068, 297] width 106 height 27
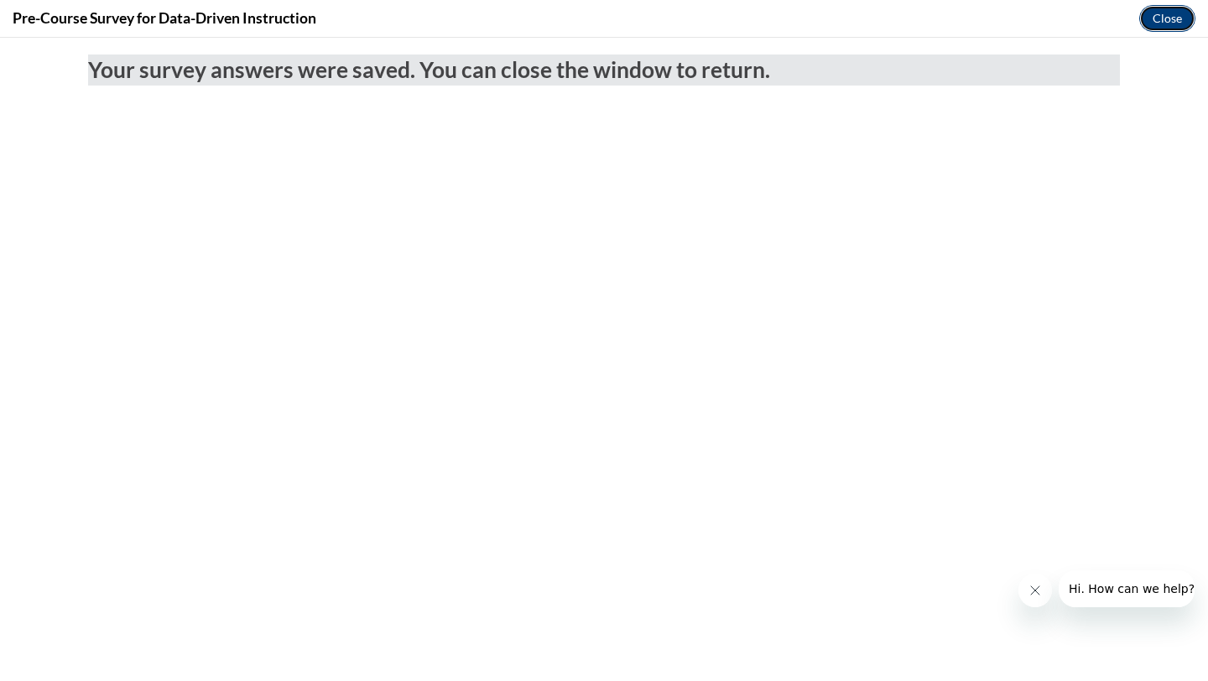
click at [1174, 13] on button "Close" at bounding box center [1168, 18] width 56 height 27
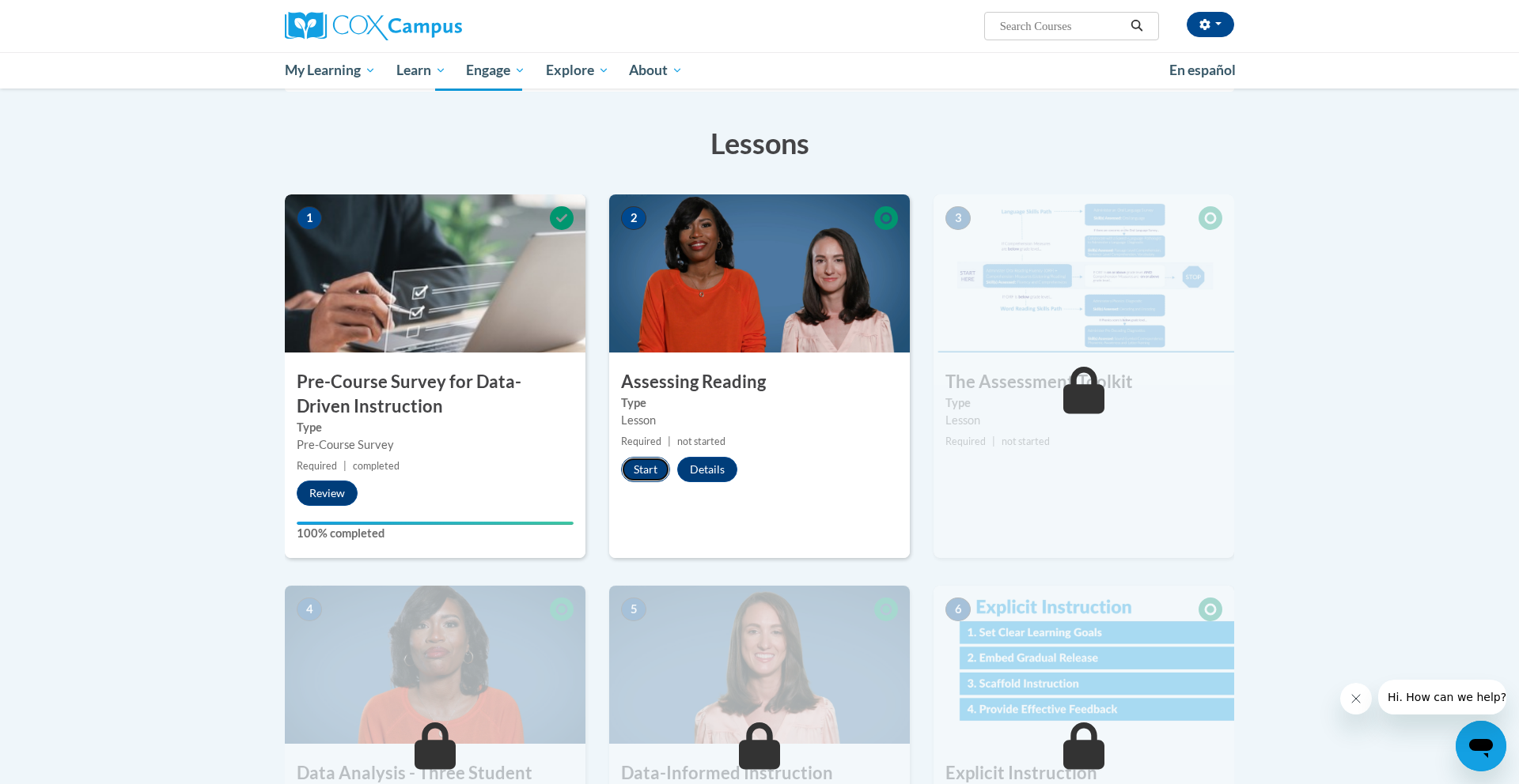
click at [641, 472] on button "Start" at bounding box center [646, 469] width 49 height 25
